Goal: Check status: Check status

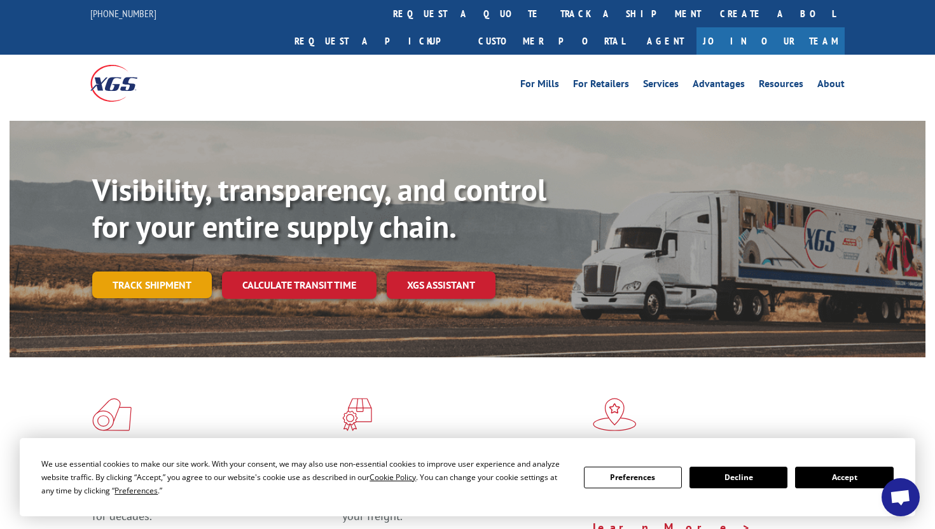
click at [177, 272] on link "Track shipment" at bounding box center [152, 285] width 120 height 27
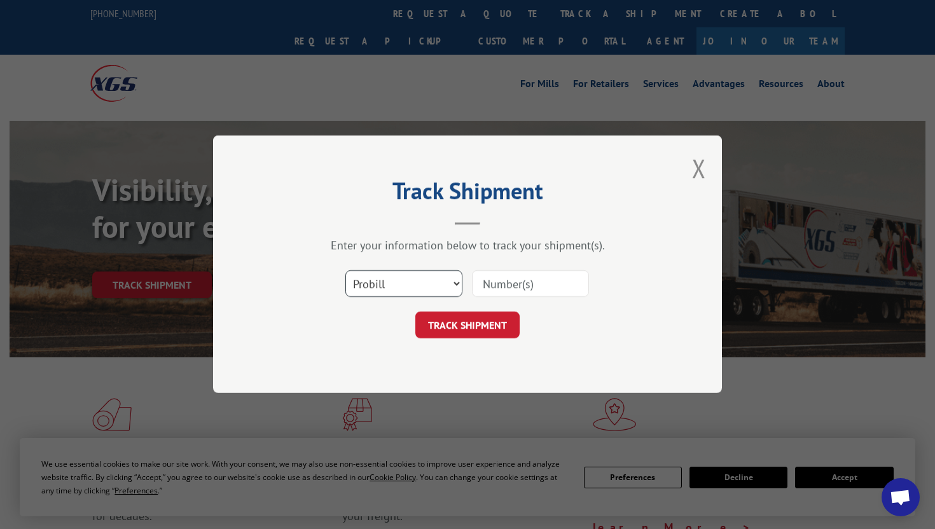
click at [410, 279] on select "Select category... Probill BOL PO" at bounding box center [403, 284] width 117 height 27
select select "bol"
click at [345, 271] on select "Select category... Probill BOL PO" at bounding box center [403, 284] width 117 height 27
click at [515, 284] on input at bounding box center [530, 284] width 117 height 27
type input "0501118"
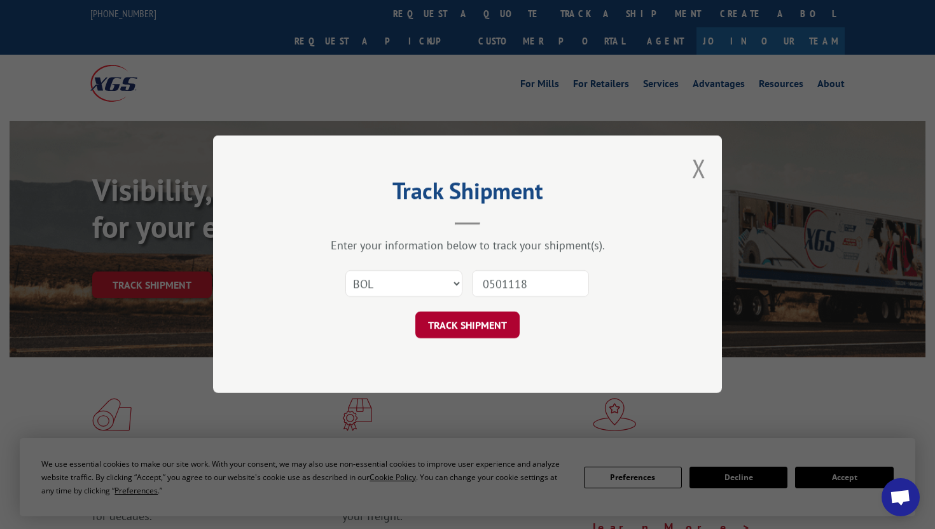
click at [489, 326] on button "TRACK SHIPMENT" at bounding box center [467, 325] width 104 height 27
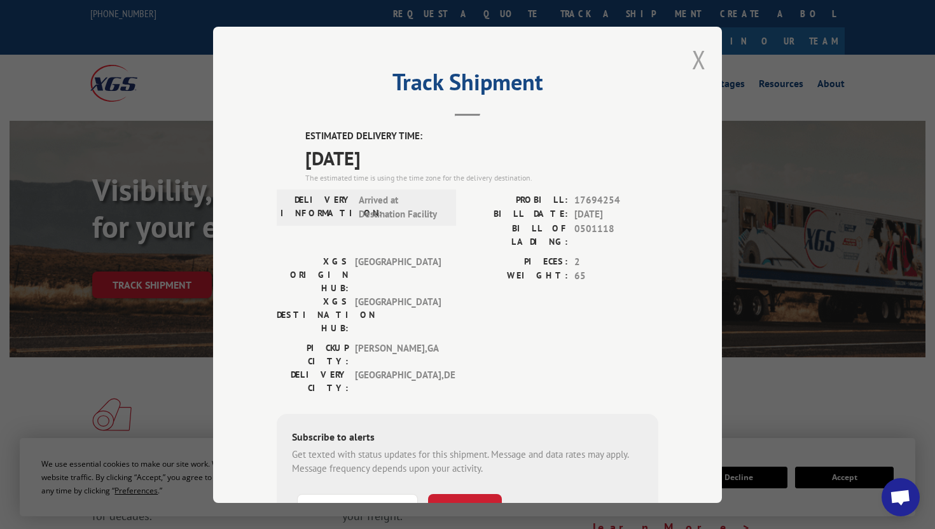
click at [698, 60] on button "Close modal" at bounding box center [699, 60] width 14 height 34
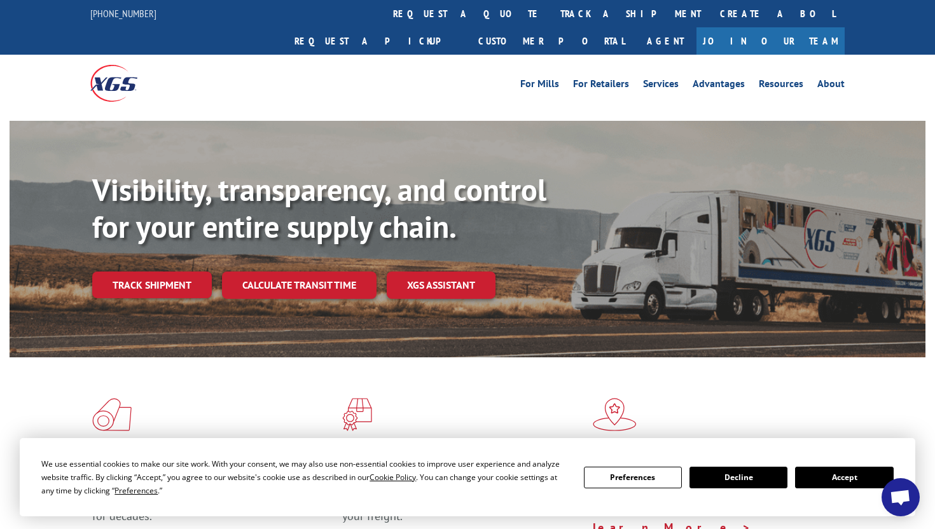
click at [424, 74] on div "For [PERSON_NAME] For Retailers Services Advantages Resources About For [PERSON…" at bounding box center [562, 83] width 566 height 19
click at [824, 481] on button "Accept" at bounding box center [844, 478] width 98 height 22
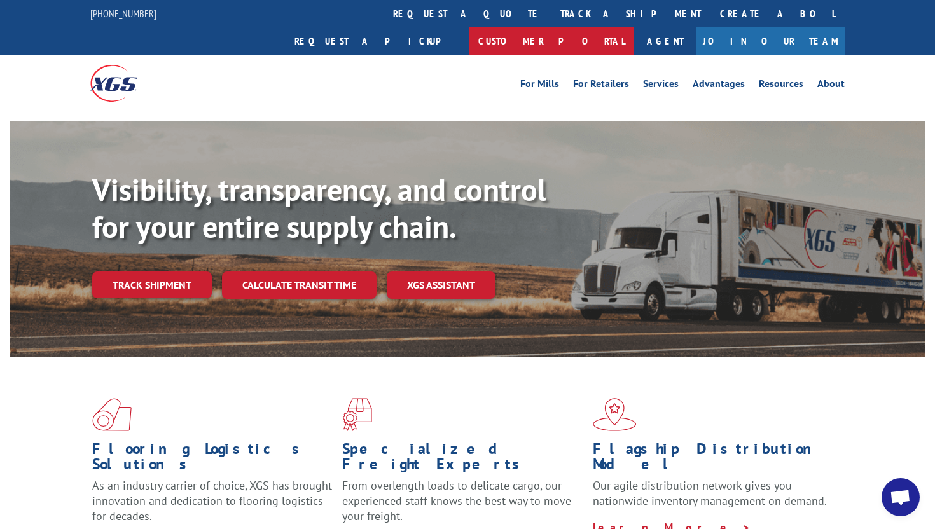
click at [634, 27] on link "Customer Portal" at bounding box center [551, 40] width 165 height 27
